Goal: Task Accomplishment & Management: Use online tool/utility

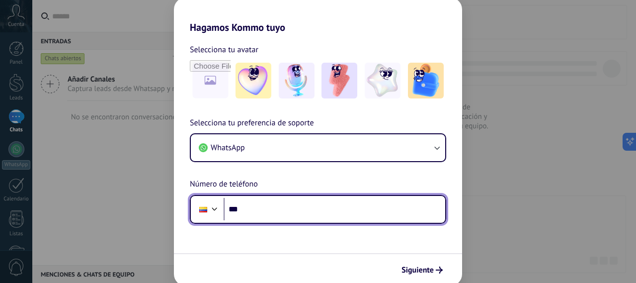
click at [358, 212] on input "***" at bounding box center [335, 209] width 222 height 23
type input "**********"
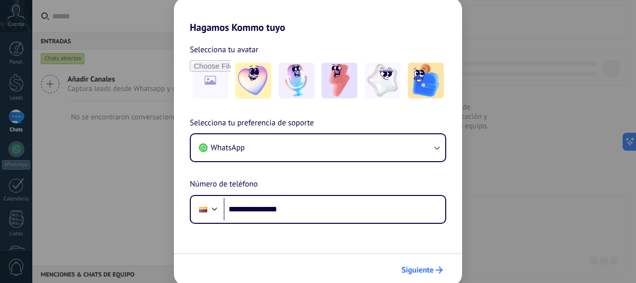
click at [438, 267] on icon "submit" at bounding box center [439, 269] width 7 height 7
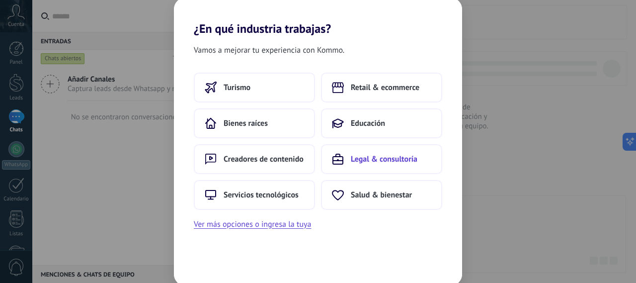
click at [358, 166] on button "Legal & consultoría" at bounding box center [381, 159] width 121 height 30
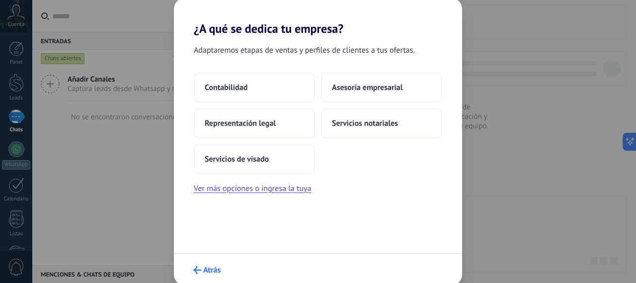
click at [210, 273] on span "Atrás" at bounding box center [211, 269] width 17 height 7
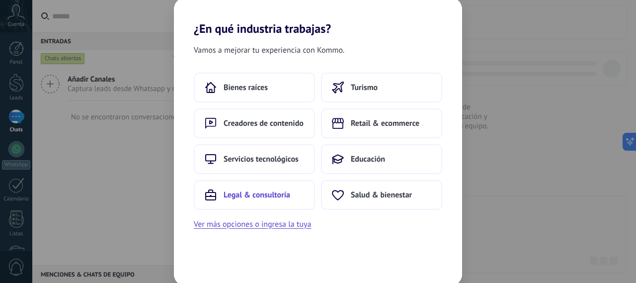
click at [252, 192] on span "Legal & consultoría" at bounding box center [257, 195] width 67 height 10
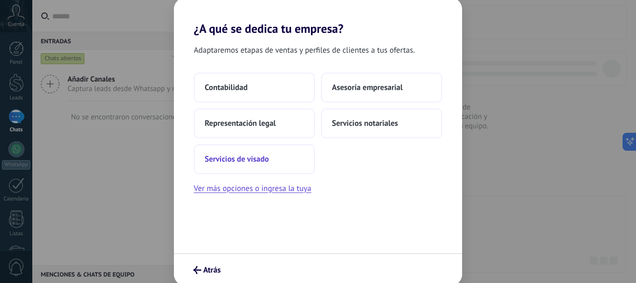
click at [282, 161] on button "Servicios de visado" at bounding box center [254, 159] width 121 height 30
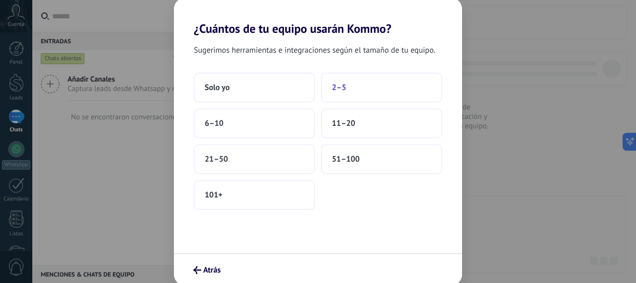
click at [360, 82] on button "2–5" at bounding box center [381, 88] width 121 height 30
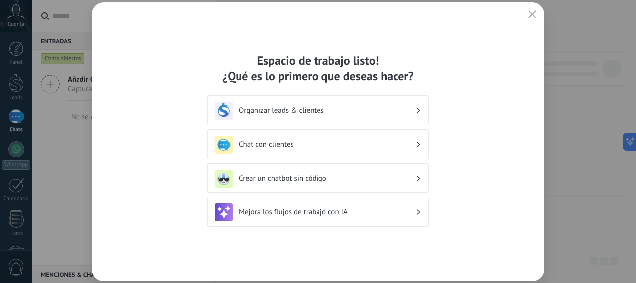
click at [414, 107] on h3 "Organizar leads & clientes" at bounding box center [327, 110] width 176 height 9
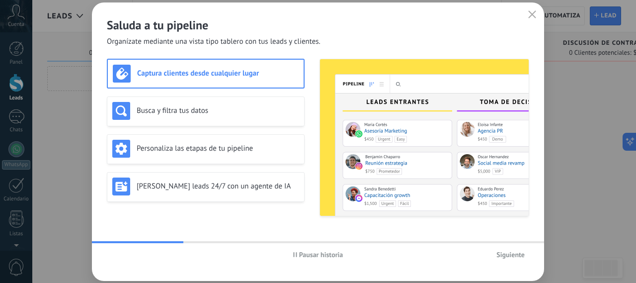
click at [530, 10] on button "button" at bounding box center [532, 15] width 13 height 14
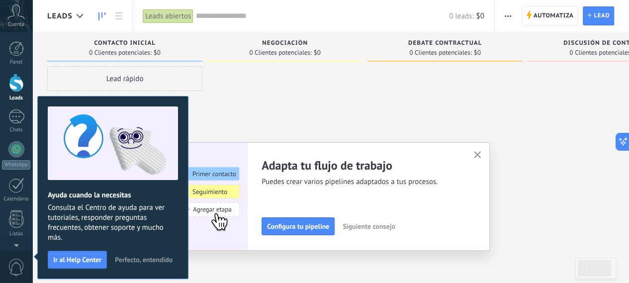
click at [149, 260] on span "Perfecto, entendido" at bounding box center [144, 259] width 58 height 7
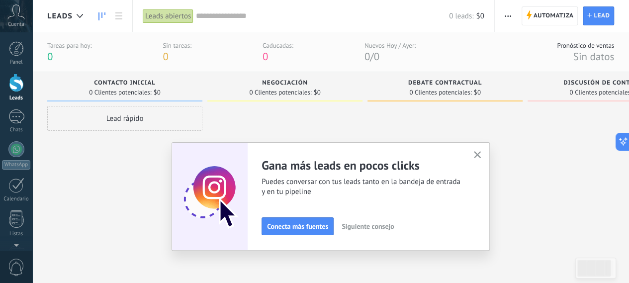
click at [24, 17] on icon at bounding box center [15, 11] width 17 height 15
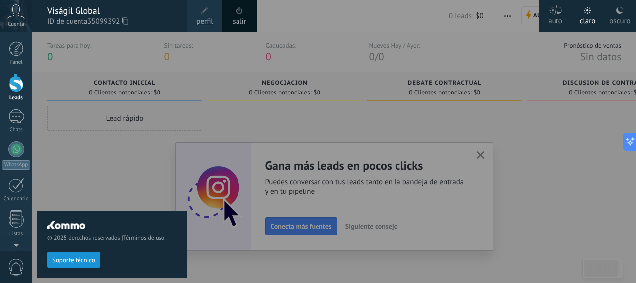
click at [106, 177] on div "© 2025 derechos reservados | Términos de uso Soporte técnico" at bounding box center [112, 157] width 150 height 251
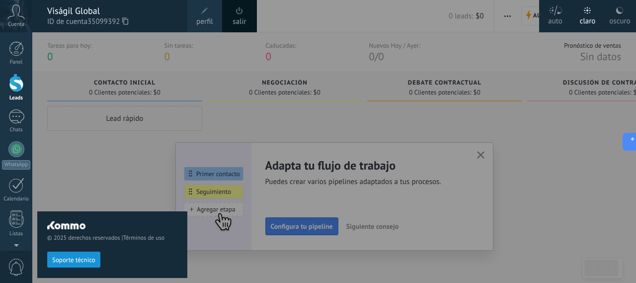
click at [82, 155] on div "© 2025 derechos reservados | Términos de uso Soporte técnico" at bounding box center [112, 157] width 150 height 251
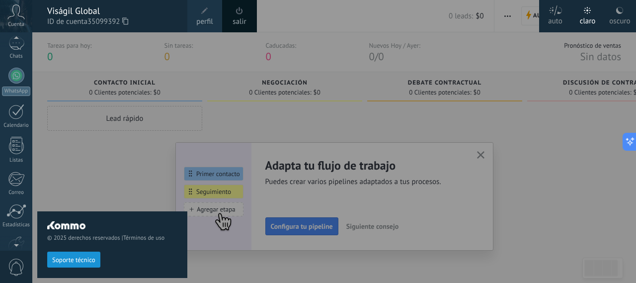
click at [14, 36] on div at bounding box center [16, 39] width 32 height 15
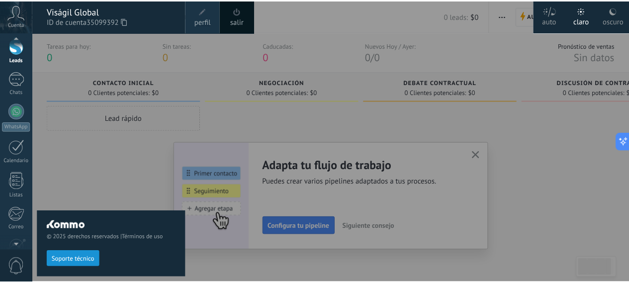
scroll to position [34, 0]
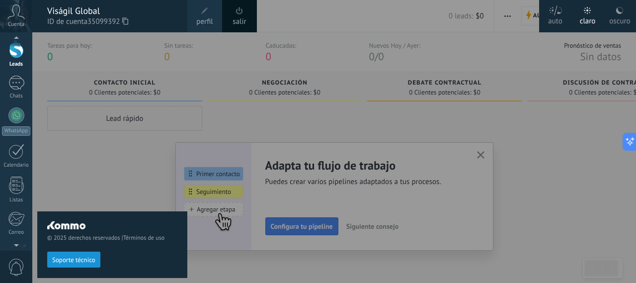
click at [92, 172] on div "© 2025 derechos reservados | Términos de uso Soporte técnico" at bounding box center [112, 157] width 150 height 251
click at [25, 11] on div "Cuenta" at bounding box center [16, 16] width 32 height 32
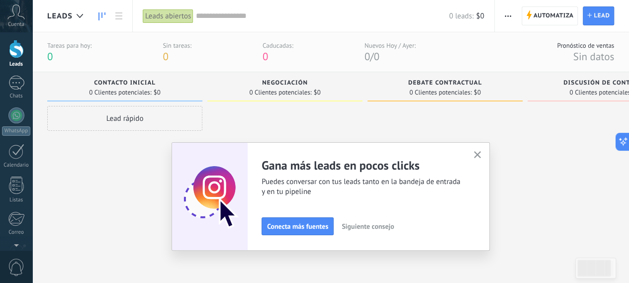
scroll to position [0, 0]
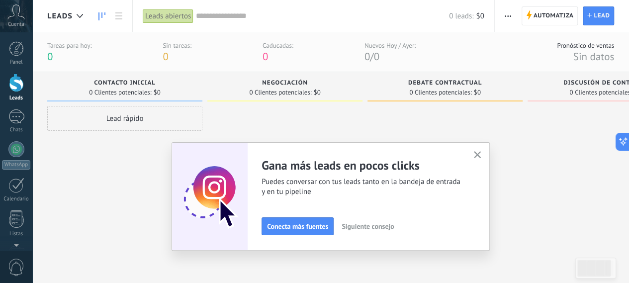
click at [481, 157] on icon "button" at bounding box center [477, 154] width 7 height 7
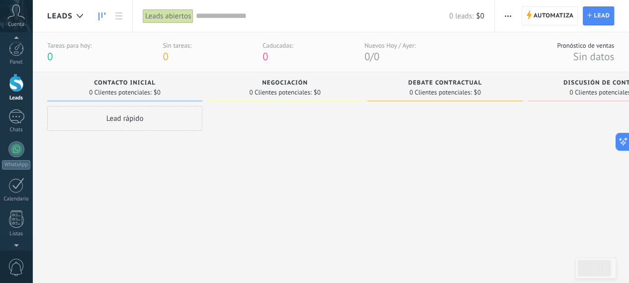
scroll to position [29, 0]
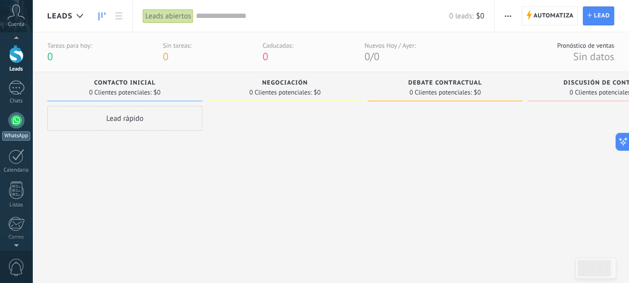
click at [17, 134] on div "WhatsApp" at bounding box center [16, 135] width 28 height 9
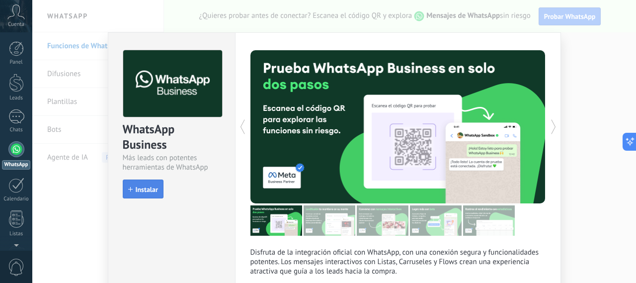
click at [145, 187] on span "Instalar" at bounding box center [147, 189] width 22 height 7
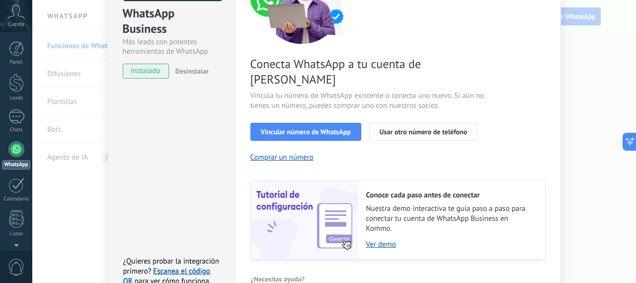
scroll to position [115, 0]
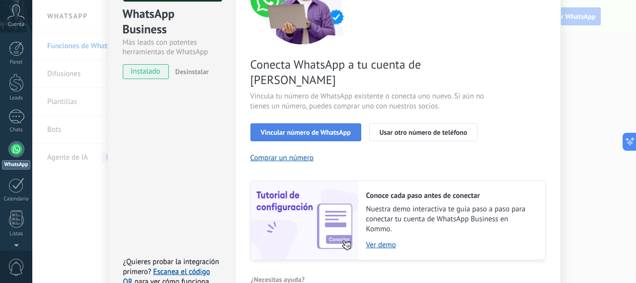
click at [338, 129] on span "Vincular número de WhatsApp" at bounding box center [306, 132] width 90 height 7
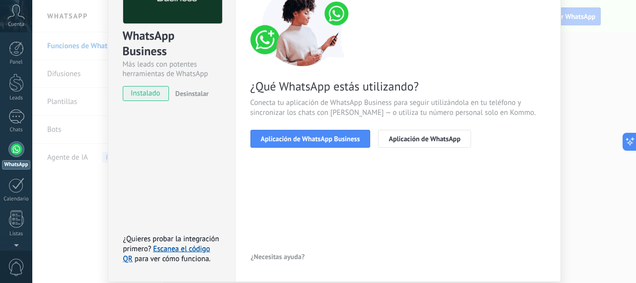
scroll to position [93, 0]
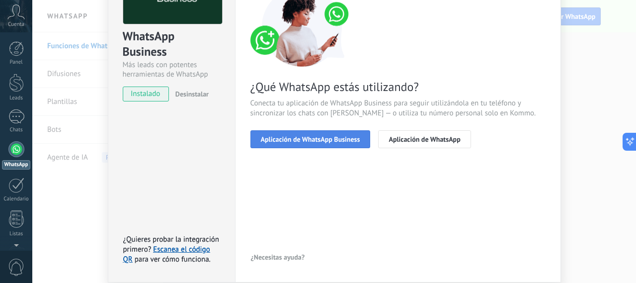
click at [332, 141] on span "Aplicación de WhatsApp Business" at bounding box center [310, 139] width 99 height 7
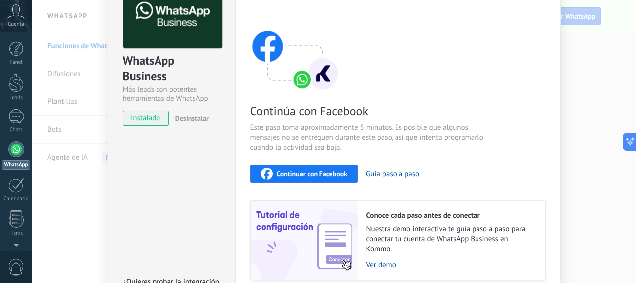
scroll to position [115, 0]
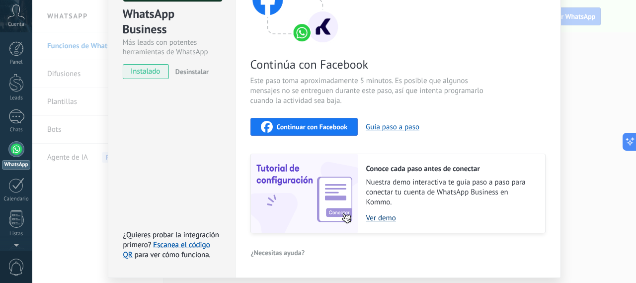
click at [381, 215] on link "Ver demo" at bounding box center [450, 217] width 169 height 9
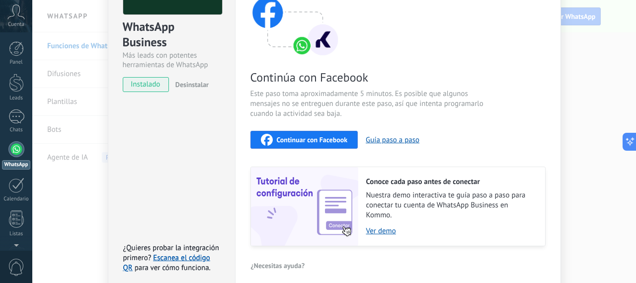
scroll to position [103, 0]
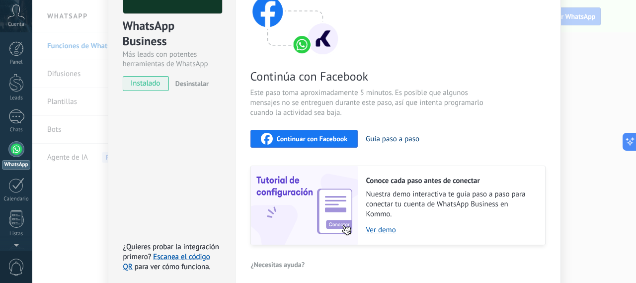
click at [381, 138] on button "Guía paso a paso" at bounding box center [393, 138] width 54 height 9
click at [326, 143] on div "Continuar con Facebook" at bounding box center [304, 139] width 87 height 12
